Goal: Task Accomplishment & Management: Manage account settings

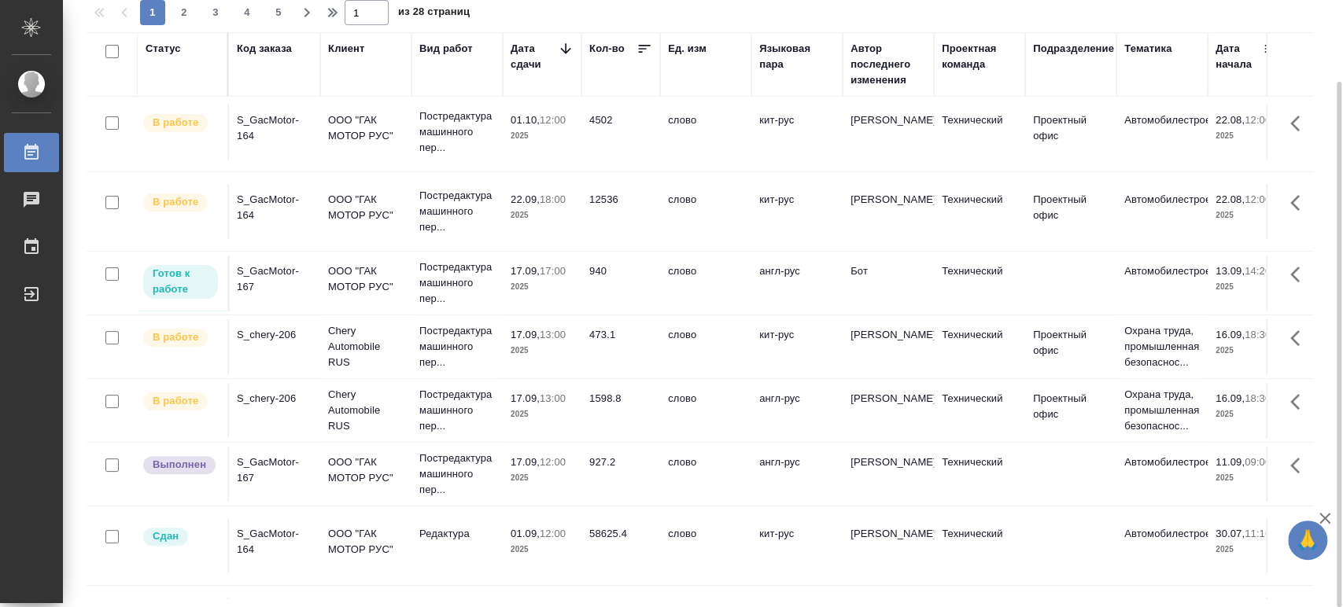
scroll to position [87, 0]
click at [254, 394] on div "S_chery-206" at bounding box center [275, 396] width 76 height 16
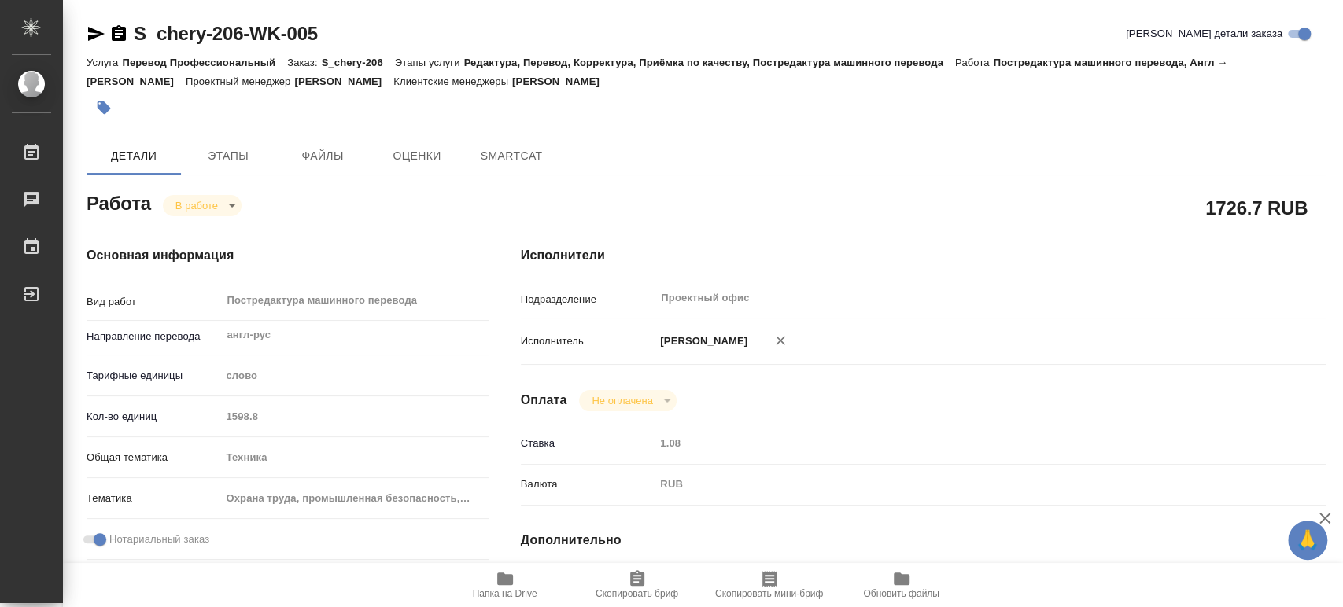
type textarea "x"
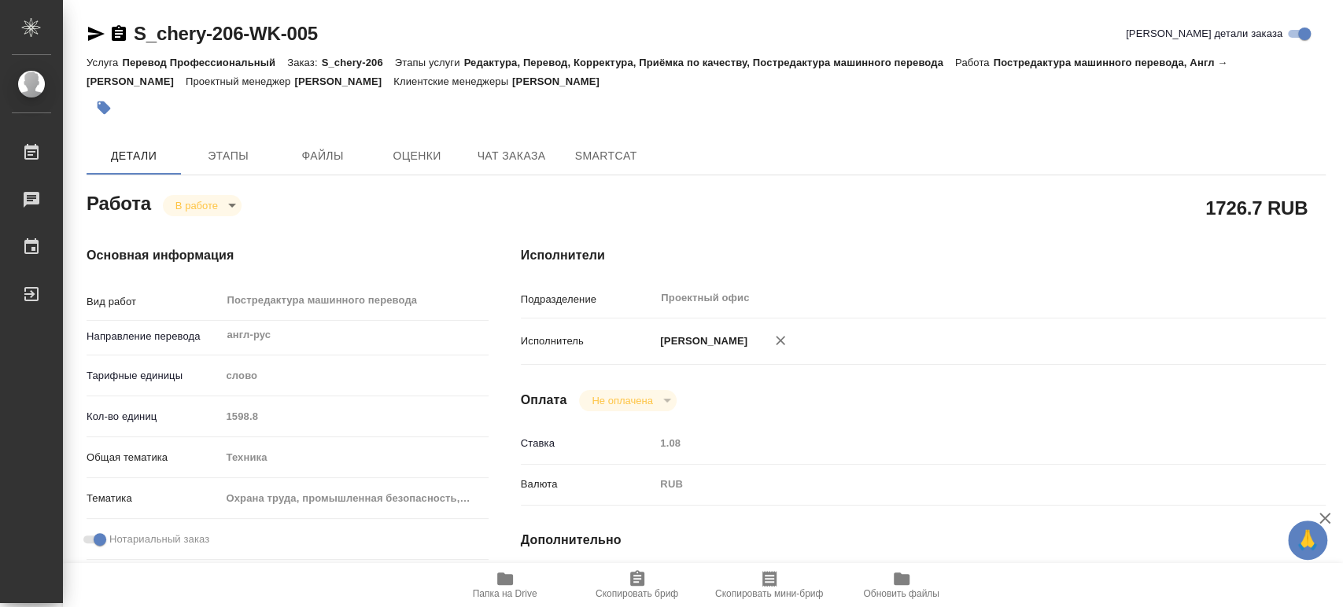
click at [234, 201] on body "🙏 .cls-1 fill:#fff; AWATERA Tsaturyan Robert Работы Чаты График Выйти S_chery-2…" at bounding box center [671, 303] width 1343 height 607
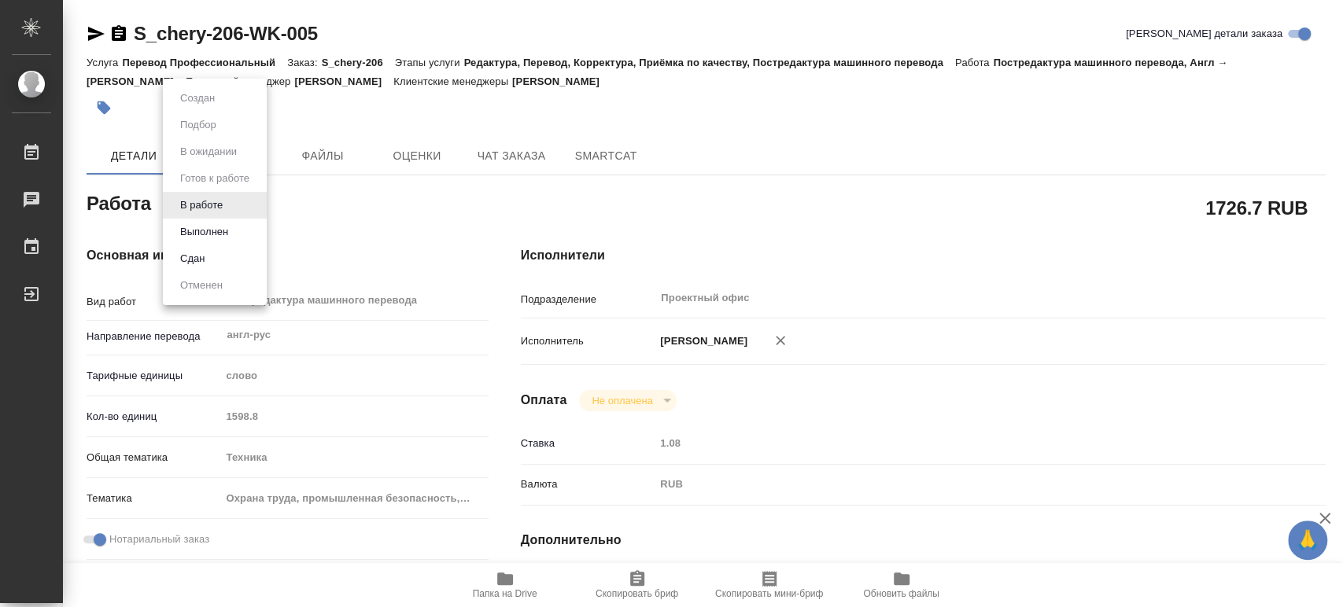
type textarea "x"
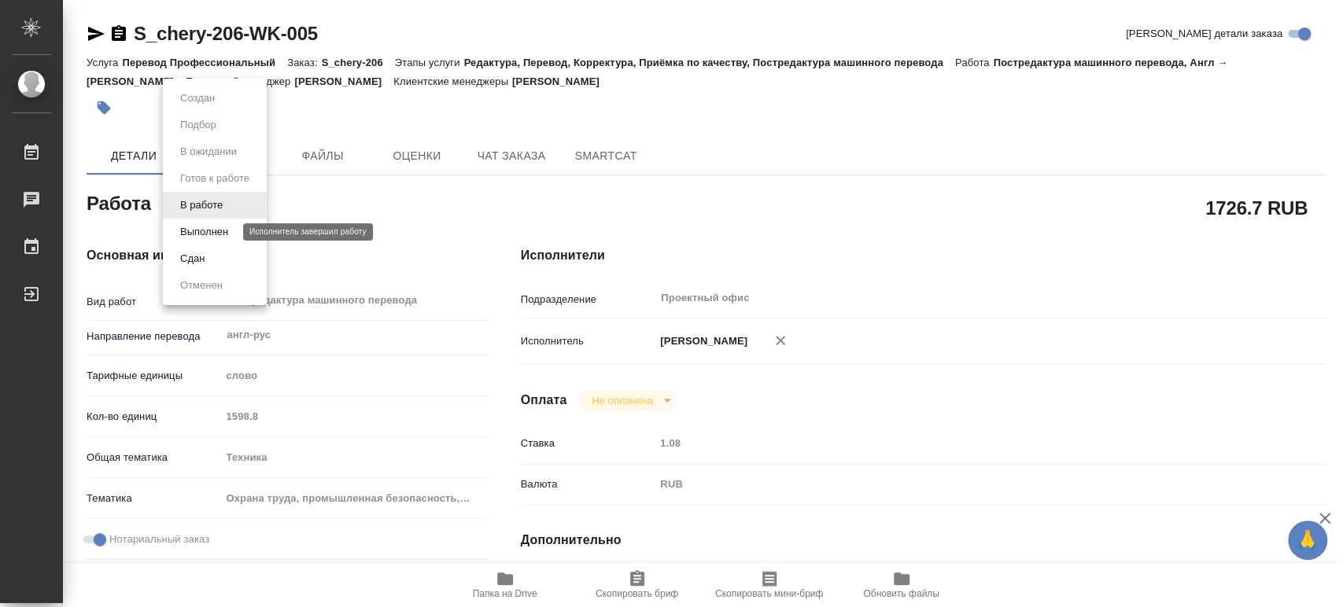
click at [213, 230] on button "Выполнен" at bounding box center [203, 231] width 57 height 17
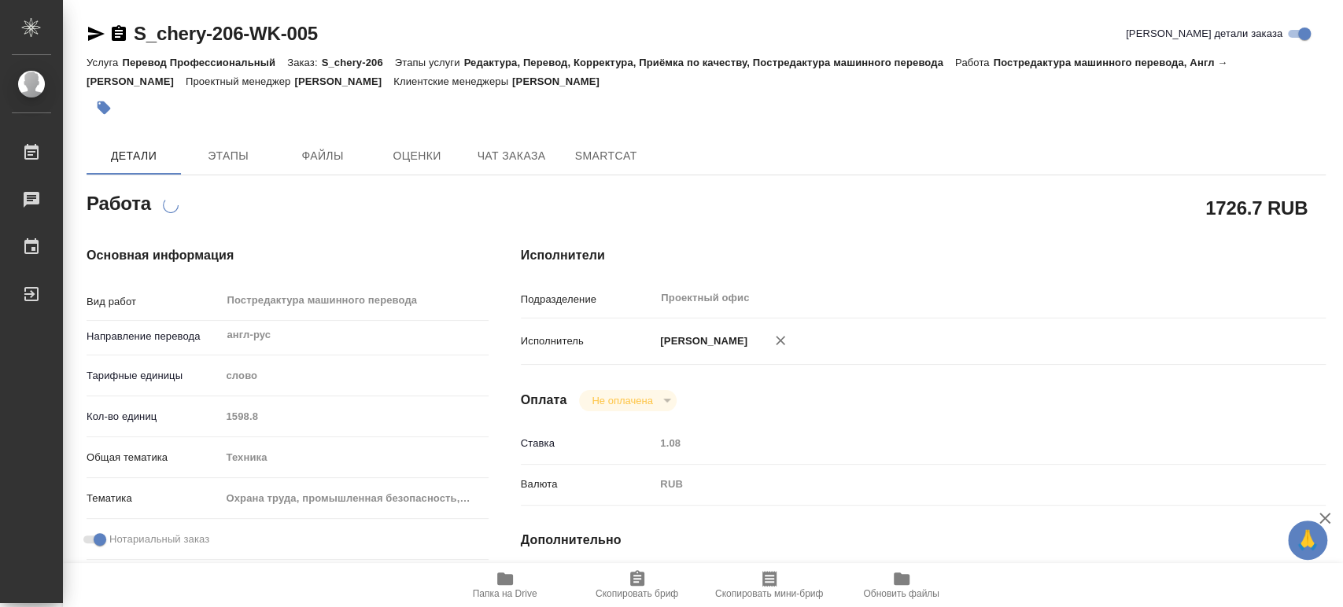
type textarea "x"
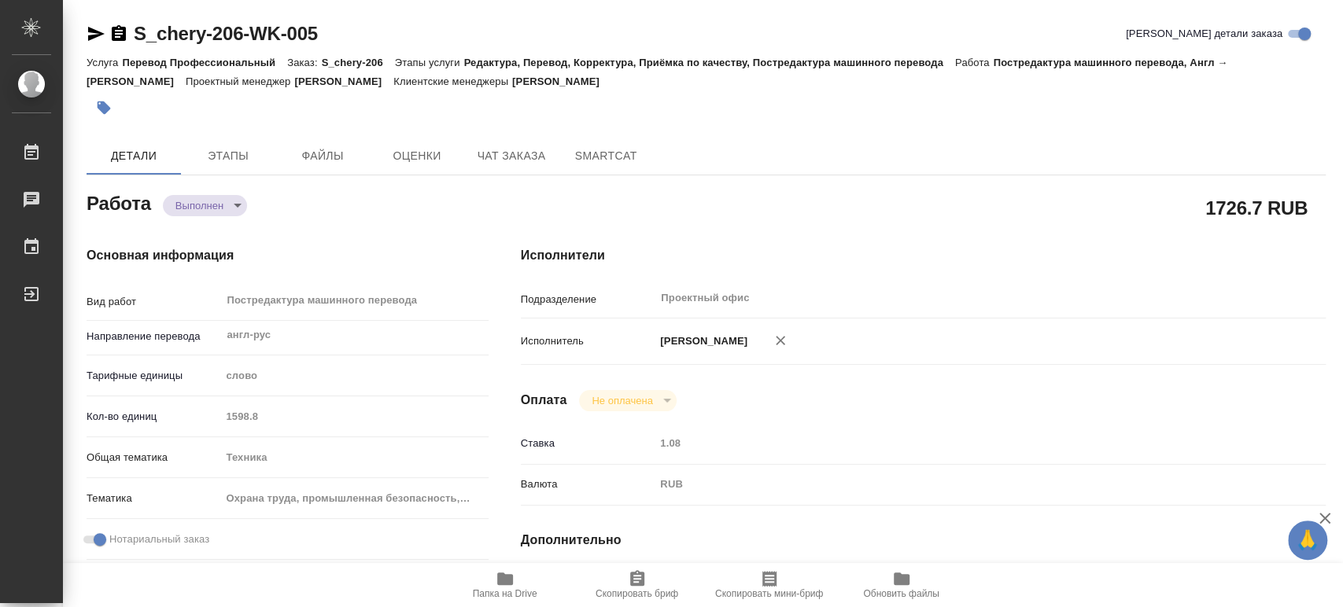
type textarea "x"
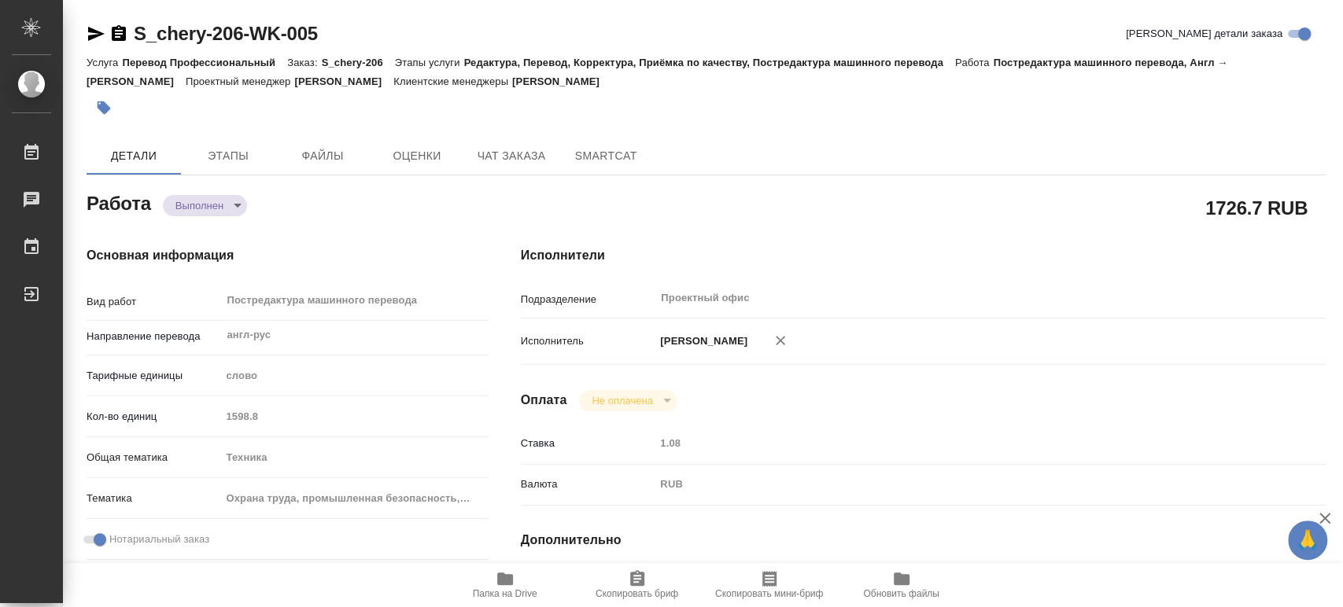
type textarea "x"
